Goal: Check status: Check status

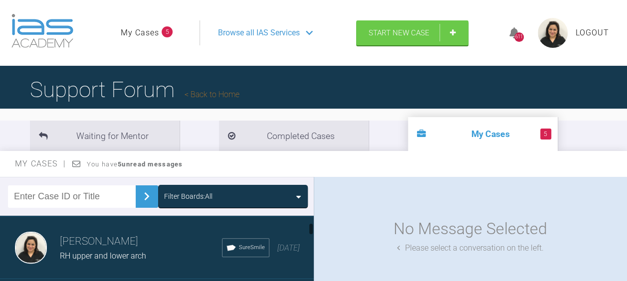
scroll to position [132, 0]
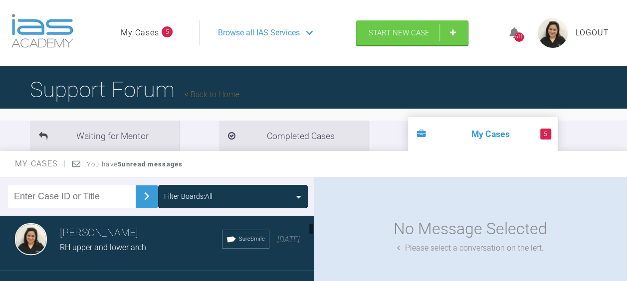
click at [136, 253] on div "RH upper and lower arch" at bounding box center [141, 247] width 162 height 13
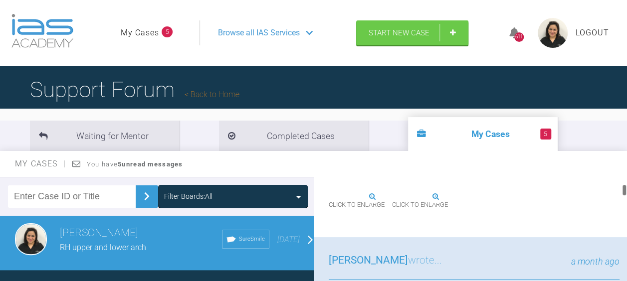
scroll to position [536, 0]
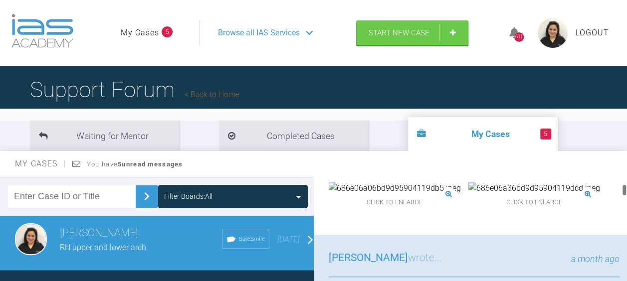
click at [394, 195] on img at bounding box center [395, 188] width 132 height 13
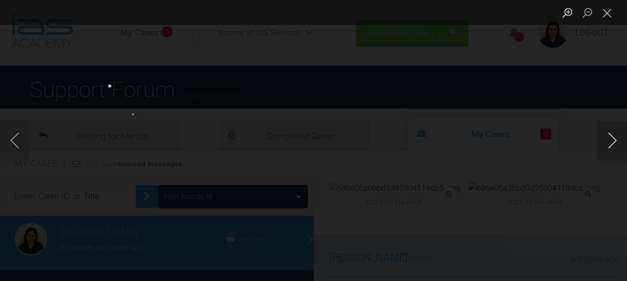
click at [610, 143] on button "Next image" at bounding box center [612, 141] width 30 height 40
click at [610, 137] on button "Next image" at bounding box center [612, 141] width 30 height 40
click at [618, 144] on button "Next image" at bounding box center [612, 141] width 30 height 40
